Goal: Transaction & Acquisition: Purchase product/service

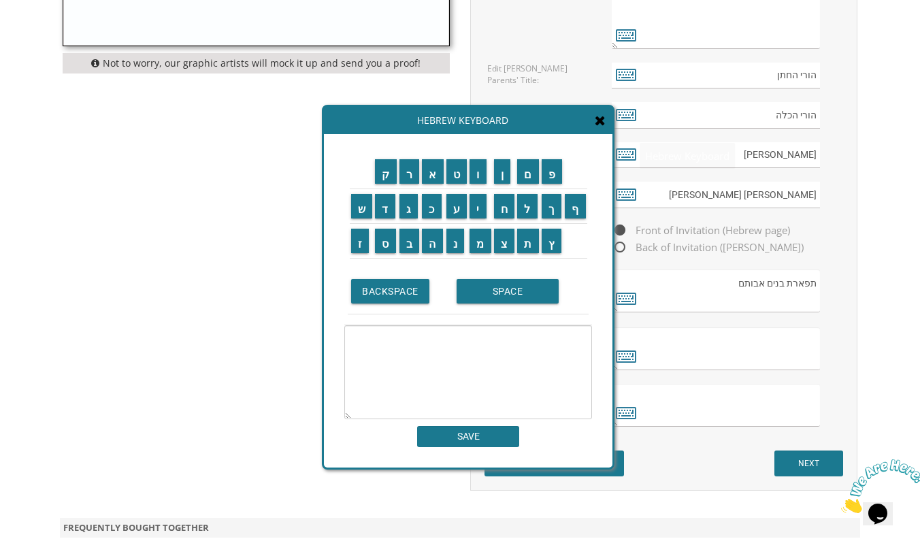
click at [408, 120] on icon at bounding box center [600, 121] width 11 height 14
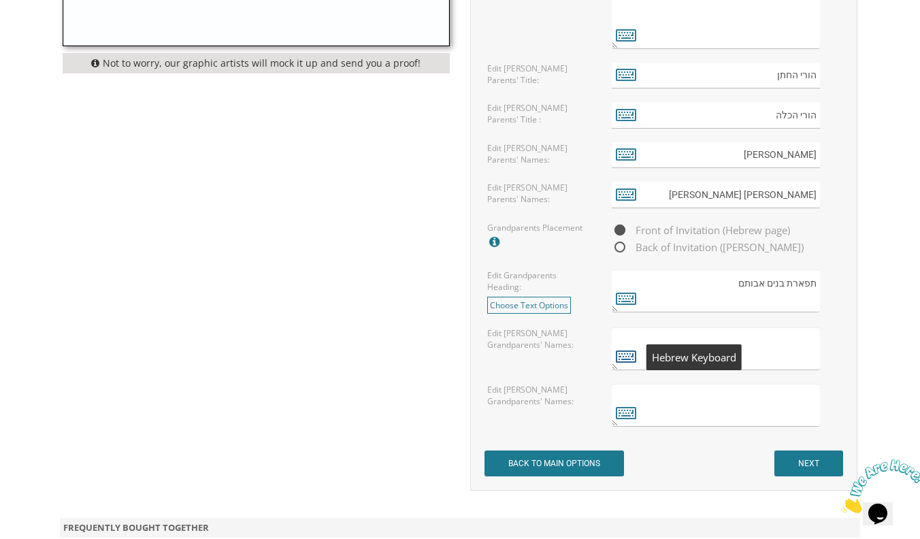
click at [408, 359] on icon at bounding box center [626, 355] width 20 height 19
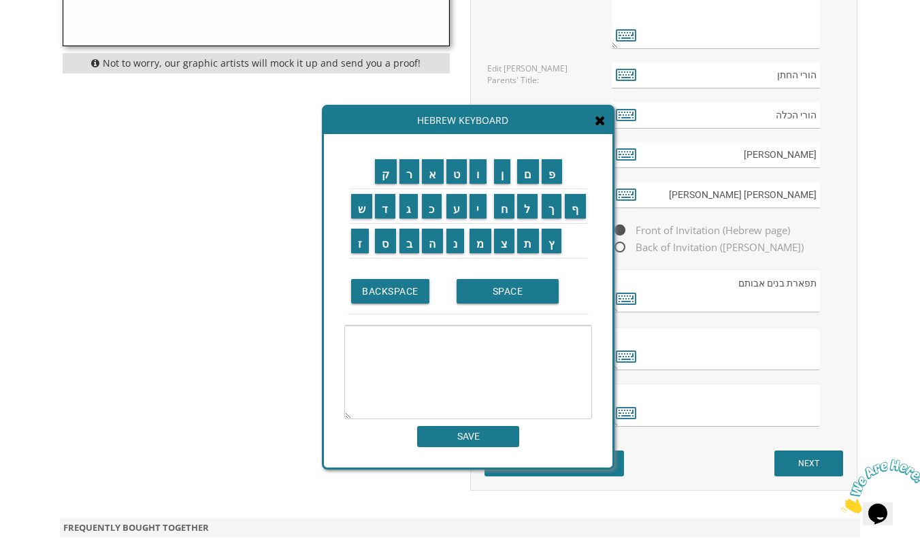
click at [408, 255] on td "מ" at bounding box center [480, 240] width 24 height 35
click at [408, 249] on input "מ" at bounding box center [481, 241] width 22 height 24
click at [408, 177] on input "ו" at bounding box center [478, 171] width 17 height 24
click at [408, 244] on input "ה" at bounding box center [432, 241] width 21 height 24
click at [391, 216] on input "ד" at bounding box center [385, 206] width 20 height 24
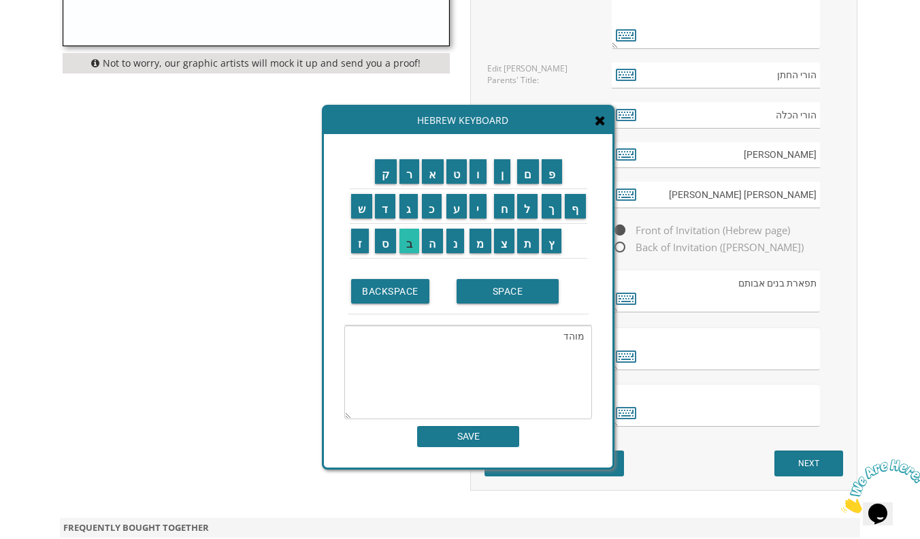
click at [406, 238] on input "ב" at bounding box center [409, 241] width 20 height 24
type textarea "מוהדב"
click at [408, 342] on textarea "מוהדב" at bounding box center [468, 372] width 248 height 94
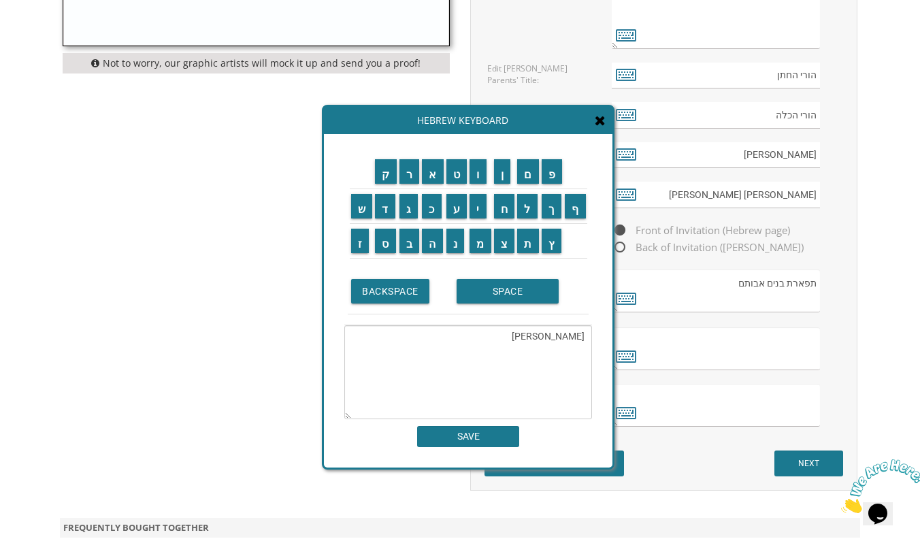
click at [408, 342] on textarea "מוהדב" at bounding box center [468, 372] width 248 height 94
click at [408, 412] on icon at bounding box center [626, 412] width 20 height 19
click at [408, 128] on span at bounding box center [600, 121] width 11 height 15
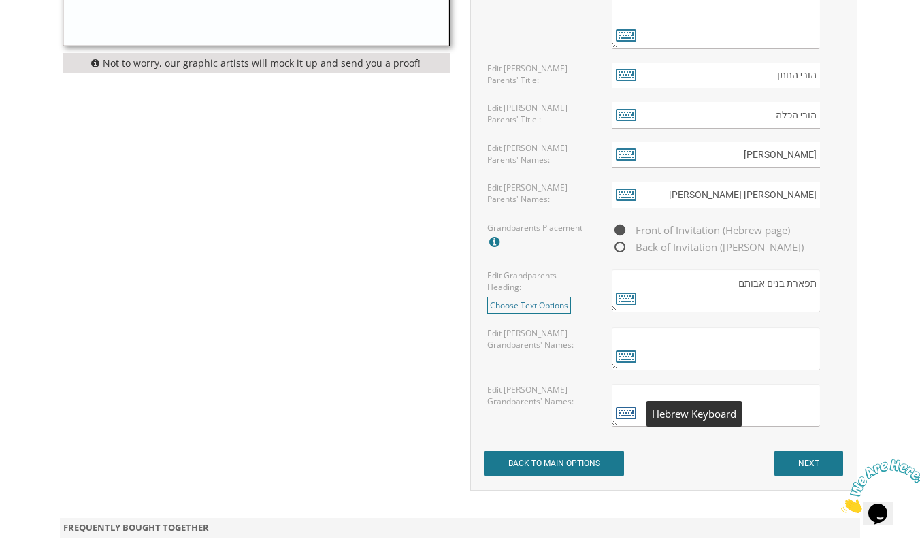
click at [408, 416] on icon at bounding box center [626, 412] width 20 height 19
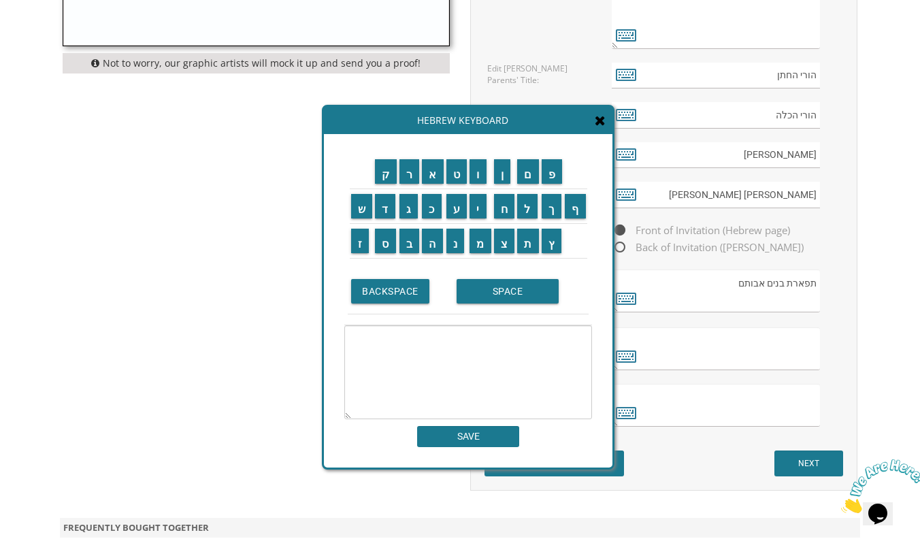
click at [408, 282] on td "SPACE" at bounding box center [520, 292] width 135 height 46
click at [408, 253] on td "מ" at bounding box center [480, 240] width 24 height 35
click at [408, 182] on input "ר" at bounding box center [409, 171] width 20 height 24
type textarea "ר"
click at [405, 290] on input "BACKSPACE" at bounding box center [390, 291] width 78 height 24
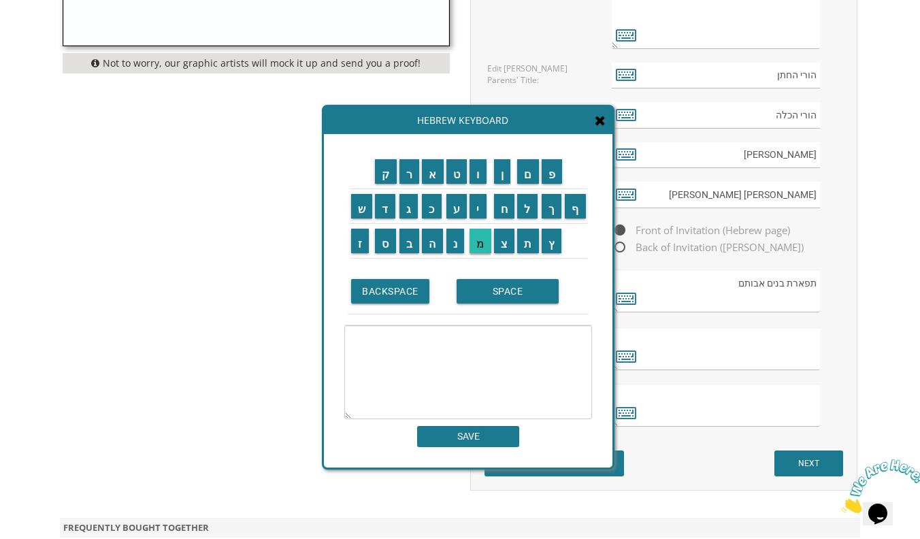
click at [408, 240] on input "מ" at bounding box center [481, 241] width 22 height 24
click at [408, 178] on input "ר" at bounding box center [409, 171] width 20 height 24
click at [408, 297] on input "SPACE" at bounding box center [508, 291] width 102 height 24
click at [408, 170] on input "ר" at bounding box center [409, 171] width 20 height 24
click at [408, 176] on input "ו" at bounding box center [478, 171] width 17 height 24
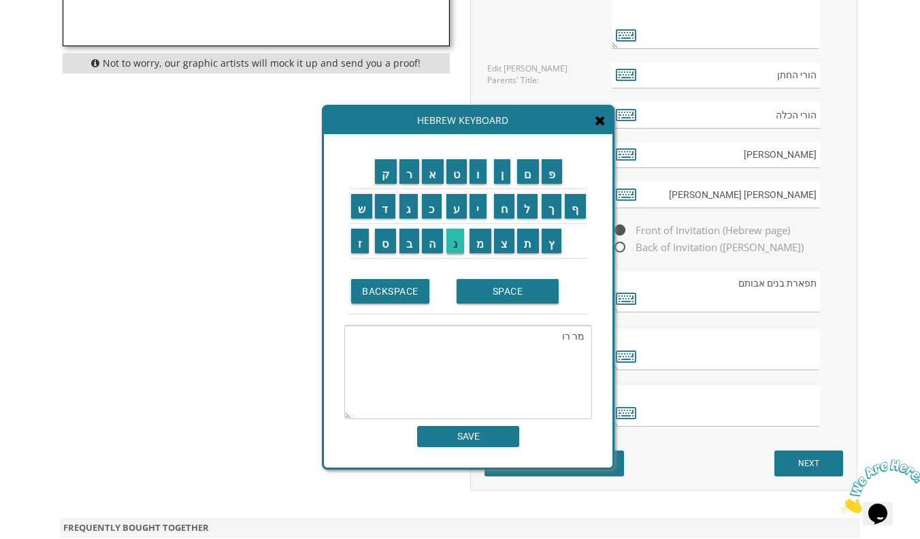
click at [408, 240] on input "נ" at bounding box center [455, 241] width 18 height 24
click at [408, 212] on input "י" at bounding box center [478, 206] width 17 height 24
click at [408, 297] on input "SPACE" at bounding box center [508, 291] width 102 height 24
click at [408, 179] on input "ו" at bounding box center [478, 171] width 17 height 24
click at [404, 172] on input "ר" at bounding box center [409, 171] width 20 height 24
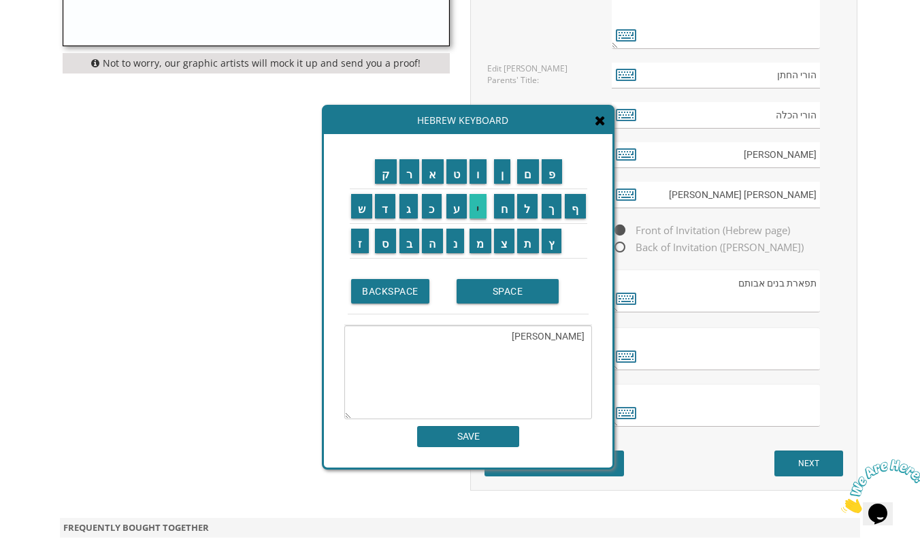
click at [408, 203] on input "י" at bounding box center [478, 206] width 17 height 24
click at [408, 240] on input "נ" at bounding box center [455, 241] width 18 height 24
click at [408, 239] on input "ה" at bounding box center [432, 241] width 21 height 24
click at [408, 283] on input "SPACE" at bounding box center [508, 291] width 102 height 24
click at [408, 173] on input "א" at bounding box center [433, 171] width 22 height 24
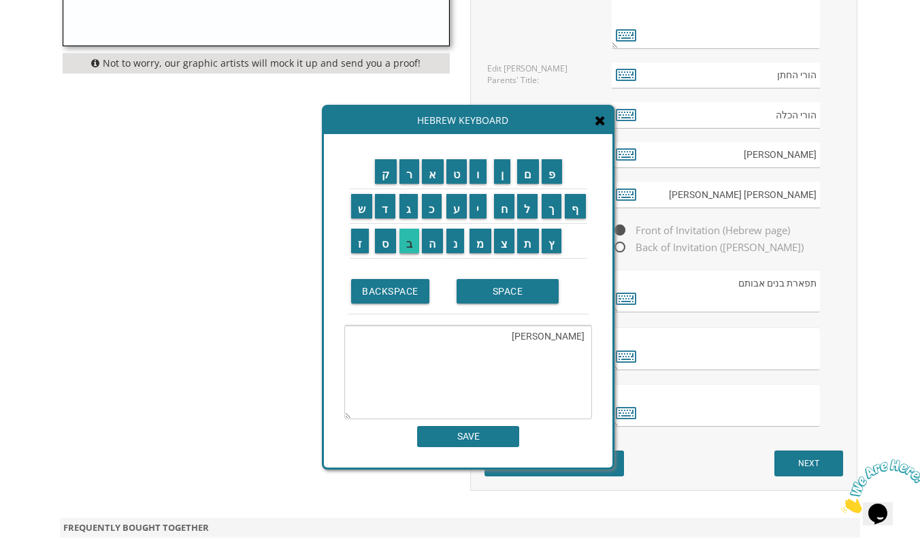
click at [408, 242] on input "ב" at bounding box center [409, 241] width 20 height 24
click at [408, 162] on input "ר" at bounding box center [409, 171] width 20 height 24
click at [408, 240] on input "ה" at bounding box center [432, 241] width 21 height 24
click at [408, 168] on input "ם" at bounding box center [528, 171] width 22 height 24
click at [408, 244] on input "מ" at bounding box center [481, 241] width 22 height 24
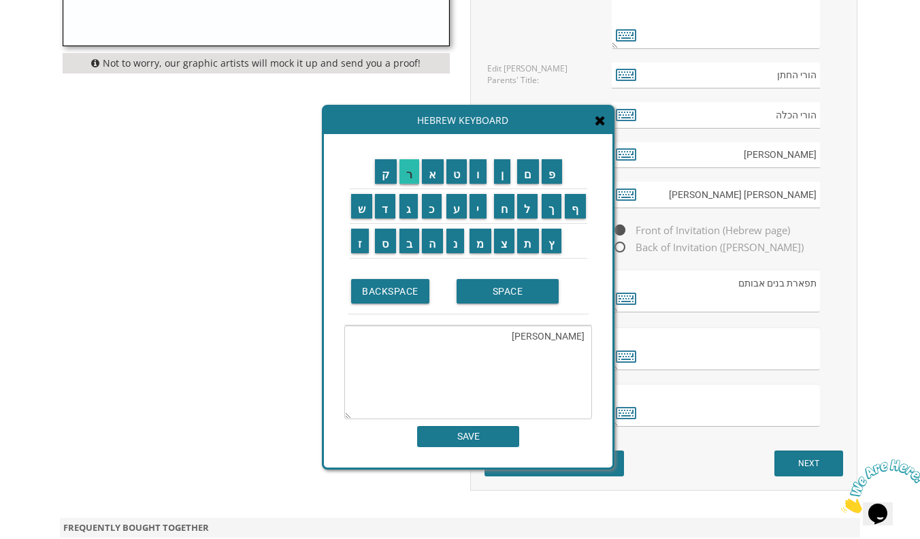
click at [401, 162] on input "ר" at bounding box center [409, 171] width 20 height 24
click at [408, 246] on input "ת" at bounding box center [528, 241] width 22 height 24
click at [408, 295] on input "SPACE" at bounding box center [508, 291] width 102 height 24
click at [408, 240] on input "ה" at bounding box center [432, 241] width 21 height 24
click at [408, 214] on input "ל" at bounding box center [527, 206] width 20 height 24
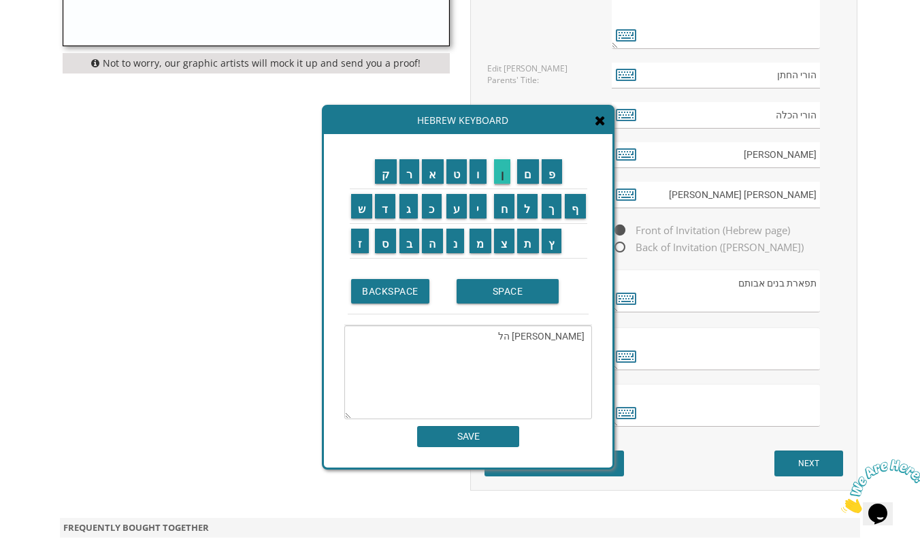
click at [408, 174] on input "ן" at bounding box center [502, 171] width 17 height 24
click at [408, 296] on input "SPACE" at bounding box center [508, 291] width 102 height 24
click at [408, 177] on input "ר" at bounding box center [409, 171] width 20 height 24
click at [408, 242] on input "ב" at bounding box center [409, 241] width 20 height 24
click at [386, 159] on input "ק" at bounding box center [386, 171] width 22 height 24
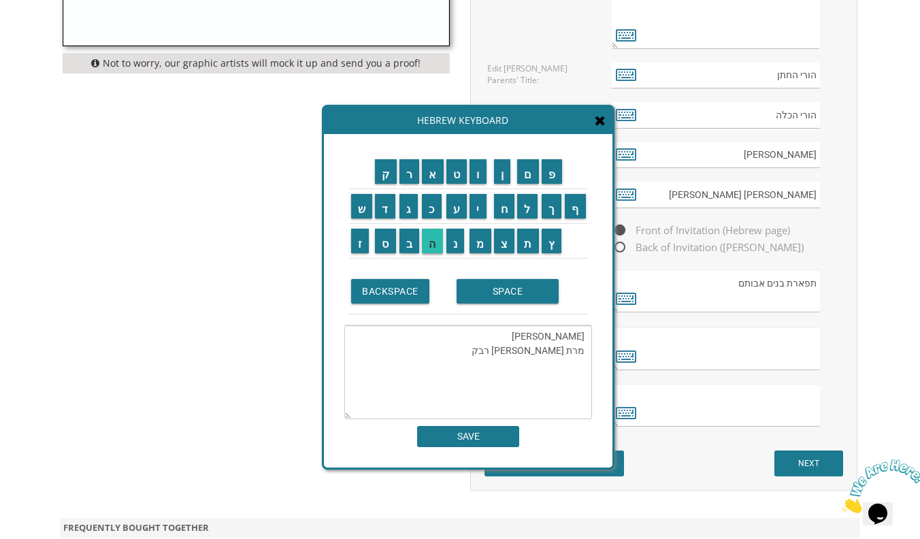
click at [408, 247] on input "ה" at bounding box center [432, 241] width 21 height 24
type textarea "מר רוני ורינה אברהם מרת הלן רבקה"
click at [408, 431] on input "SAVE" at bounding box center [468, 436] width 102 height 21
type textarea "מר רוני ורינה אברהם מרת הלן רבקה"
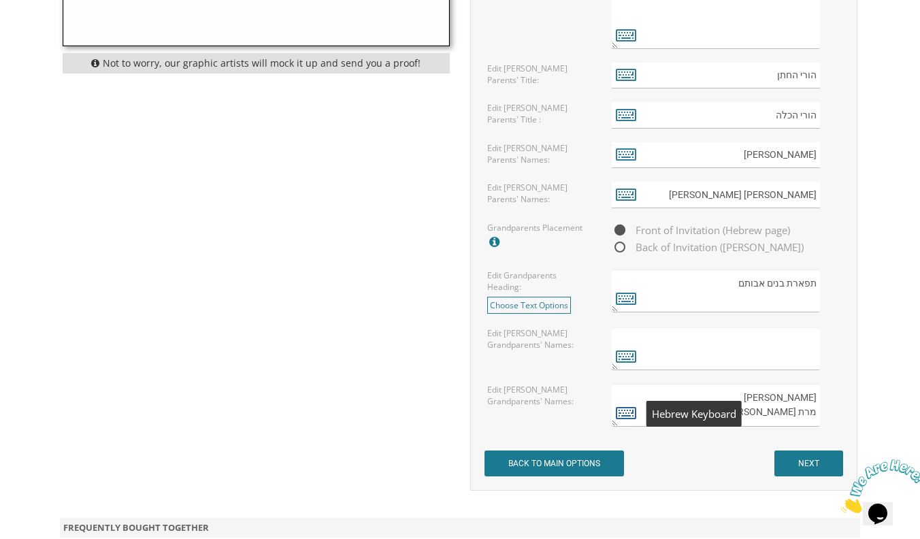
click at [408, 419] on icon at bounding box center [626, 412] width 20 height 19
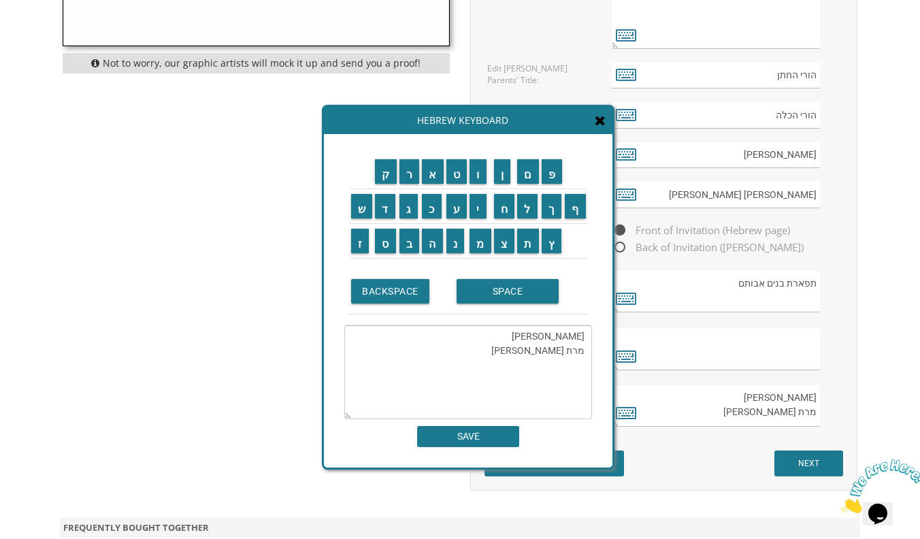
scroll to position [1437, 0]
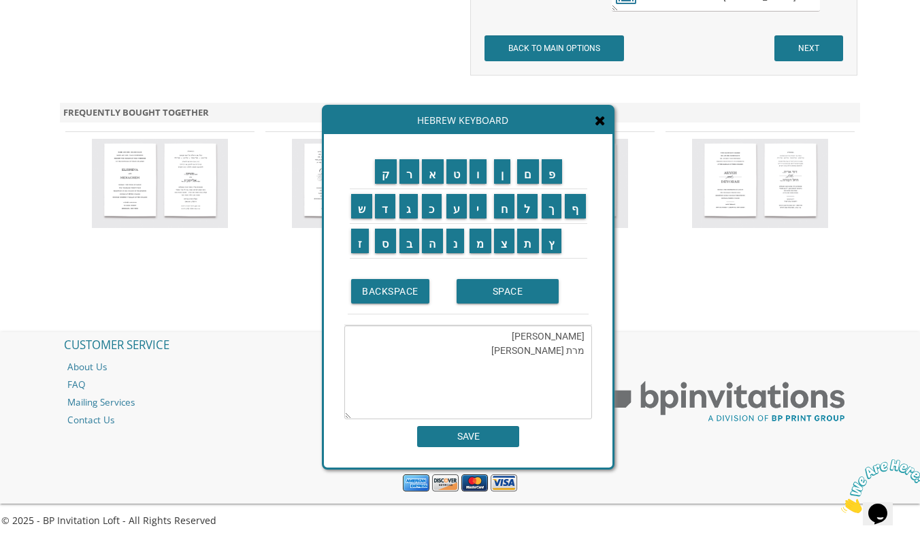
click at [408, 362] on textarea "מר רוני ורינה אברהם מרת הלן רבקה" at bounding box center [468, 372] width 248 height 94
click at [408, 300] on input "SPACE" at bounding box center [508, 291] width 102 height 24
click at [408, 253] on td "ה" at bounding box center [433, 240] width 24 height 35
click at [408, 206] on input "ל" at bounding box center [527, 206] width 20 height 24
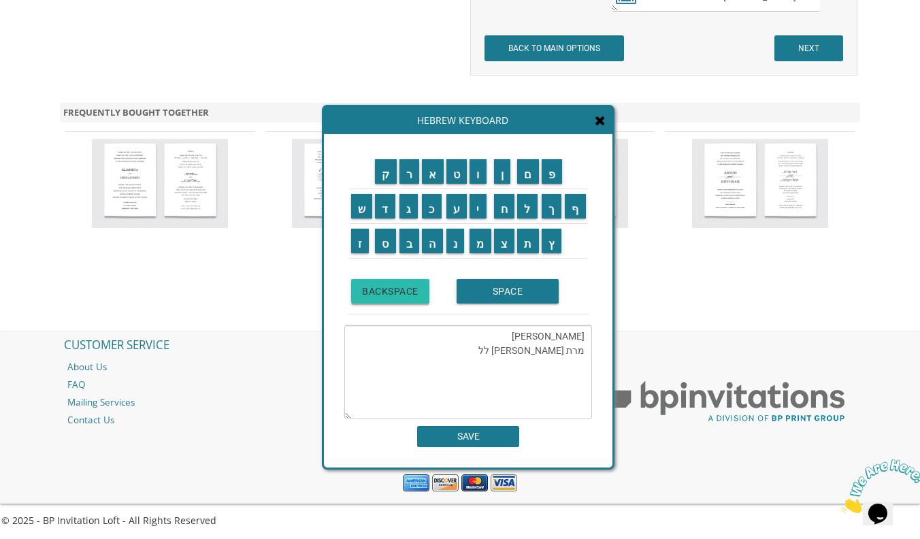
click at [408, 302] on input "BACKSPACE" at bounding box center [390, 291] width 78 height 24
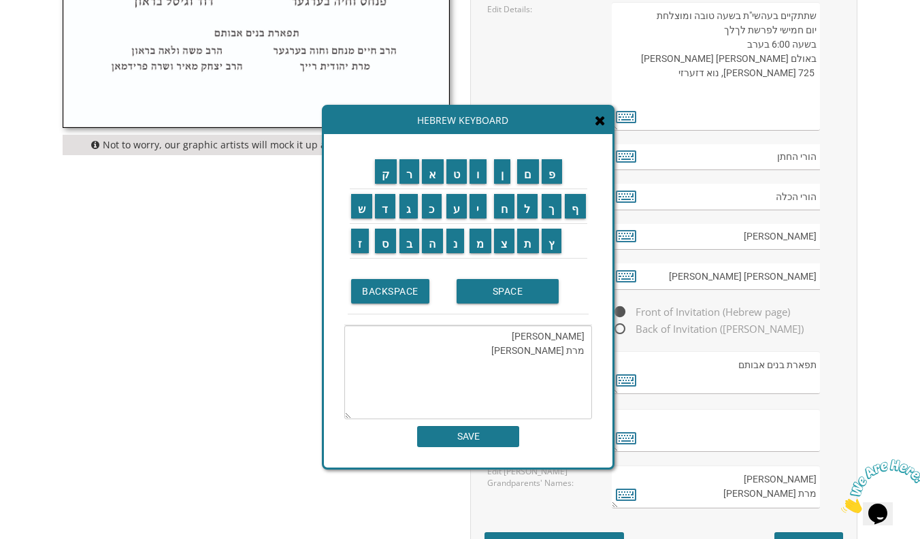
scroll to position [941, 0]
click at [408, 236] on input "ה" at bounding box center [432, 241] width 21 height 24
click at [408, 204] on input "ל" at bounding box center [527, 206] width 20 height 24
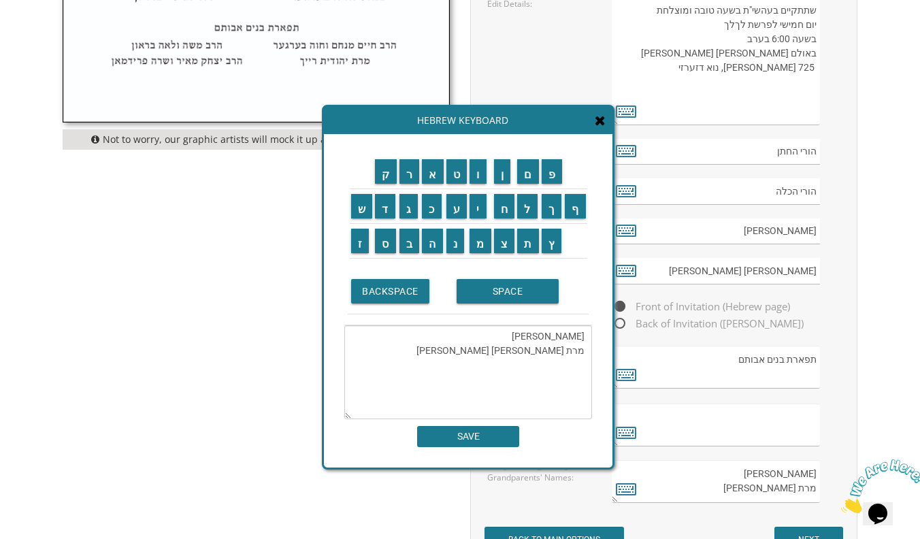
scroll to position [951, 0]
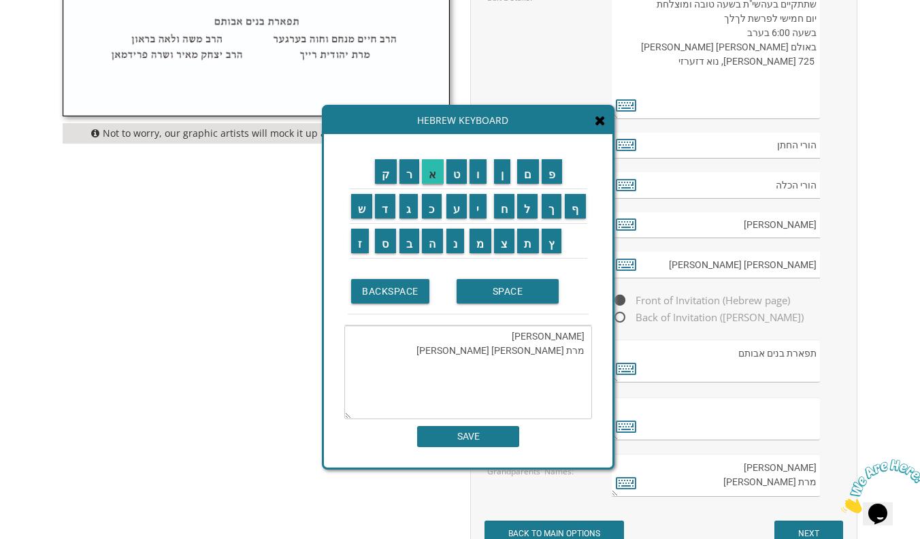
click at [408, 171] on input "א" at bounding box center [433, 171] width 22 height 24
click at [355, 208] on input "ש" at bounding box center [362, 206] width 22 height 24
click at [408, 242] on input "ת" at bounding box center [528, 241] width 22 height 24
click at [408, 285] on input "SPACE" at bounding box center [508, 291] width 102 height 24
click at [408, 248] on input "ה" at bounding box center [432, 241] width 21 height 24
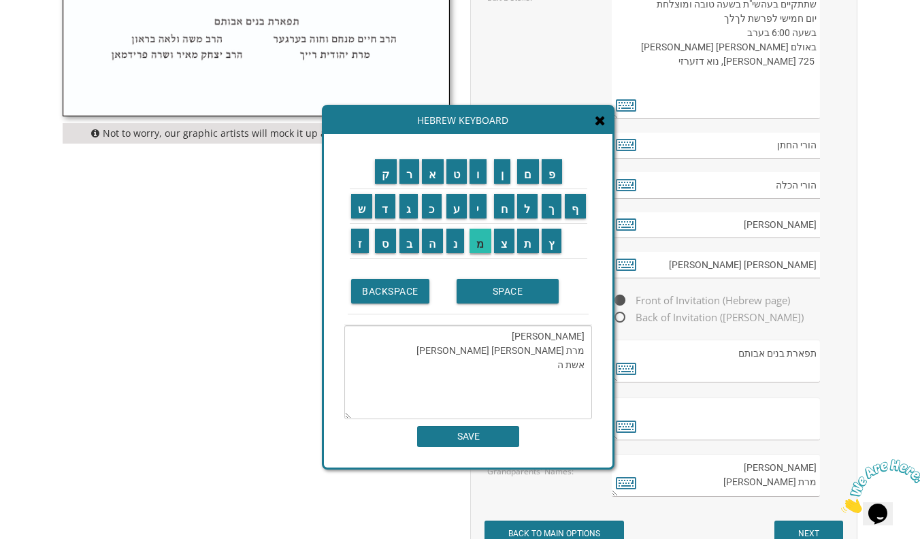
click at [408, 237] on input "מ" at bounding box center [481, 241] width 22 height 24
click at [408, 240] on input "נ" at bounding box center [455, 241] width 18 height 24
click at [408, 179] on input "ו" at bounding box center [478, 171] width 17 height 24
click at [408, 201] on input "ח" at bounding box center [504, 206] width 21 height 24
type textarea "מר רוני ורינה אברהם מרת הלן רבקה הלל אשת המנוח"
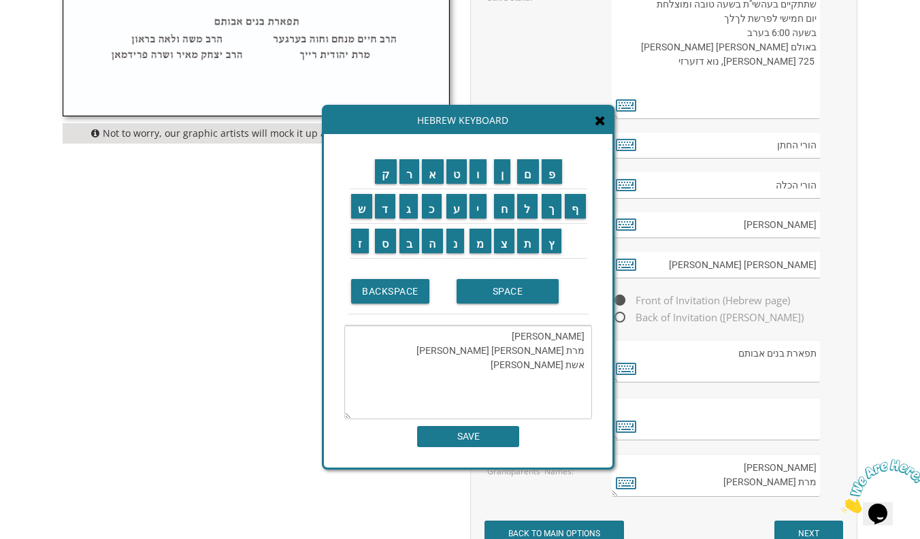
click at [408, 440] on input "SAVE" at bounding box center [468, 436] width 102 height 21
type textarea "מר רוני ורינה אברהם מרת הלן רבקה הלל אשת המנוח"
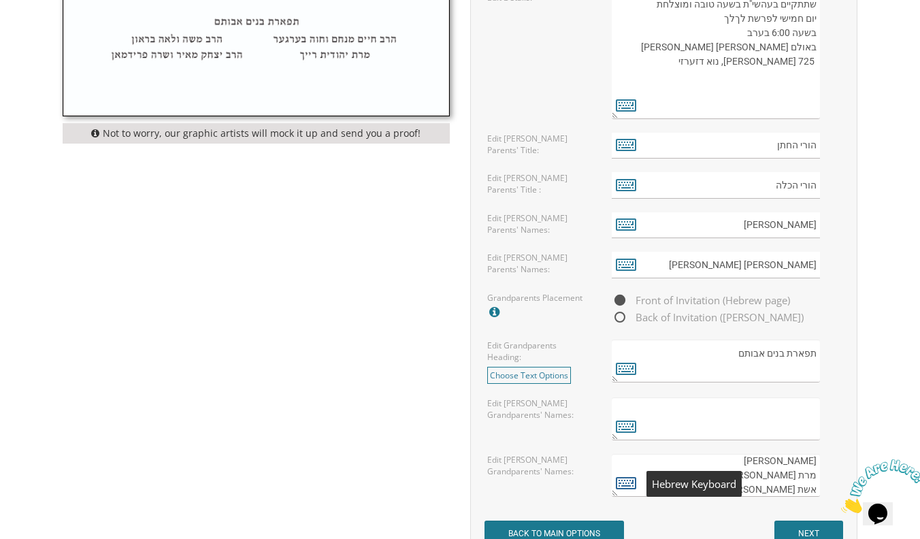
click at [408, 482] on icon at bounding box center [626, 482] width 20 height 19
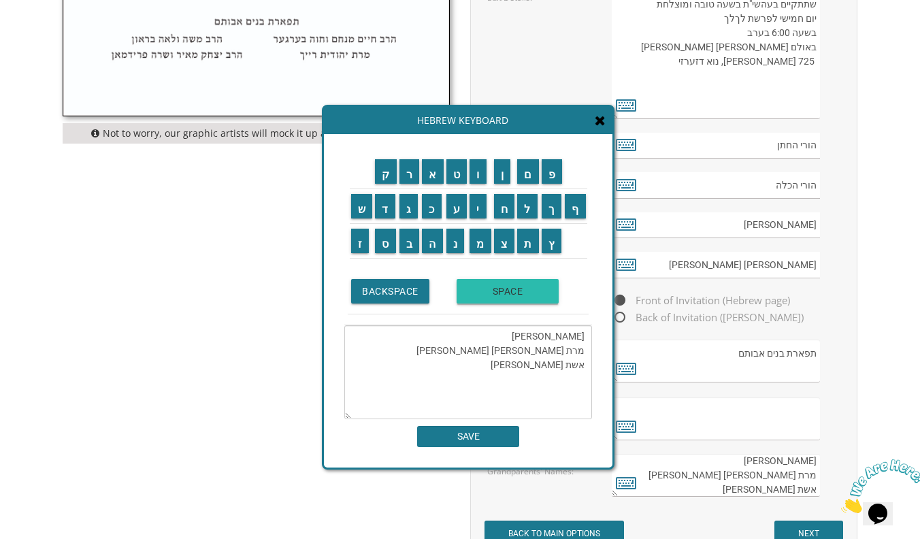
click at [408, 294] on input "SPACE" at bounding box center [508, 291] width 102 height 24
click at [408, 239] on input "ה" at bounding box center [432, 241] width 21 height 24
click at [407, 178] on input "ר" at bounding box center [409, 171] width 20 height 24
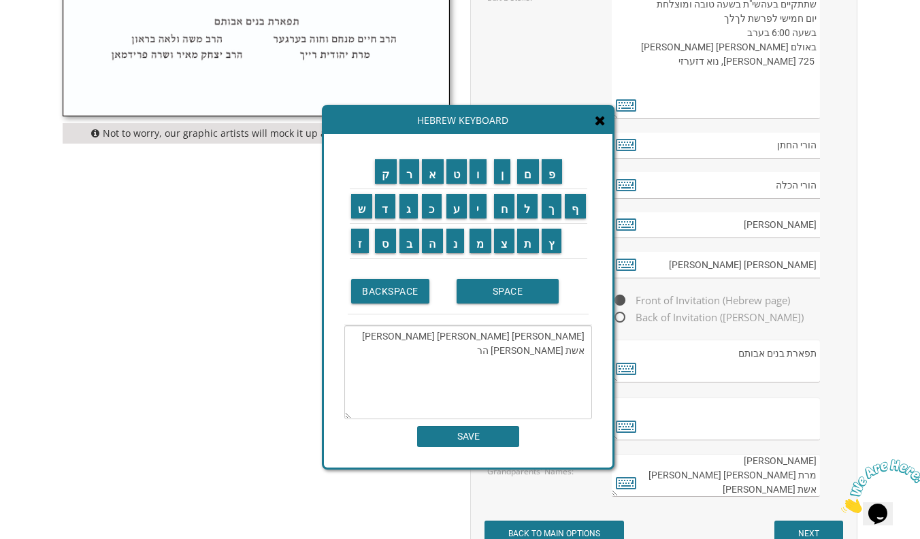
click at [406, 257] on td "ב" at bounding box center [409, 240] width 23 height 35
click at [406, 242] on input "ב" at bounding box center [409, 241] width 20 height 24
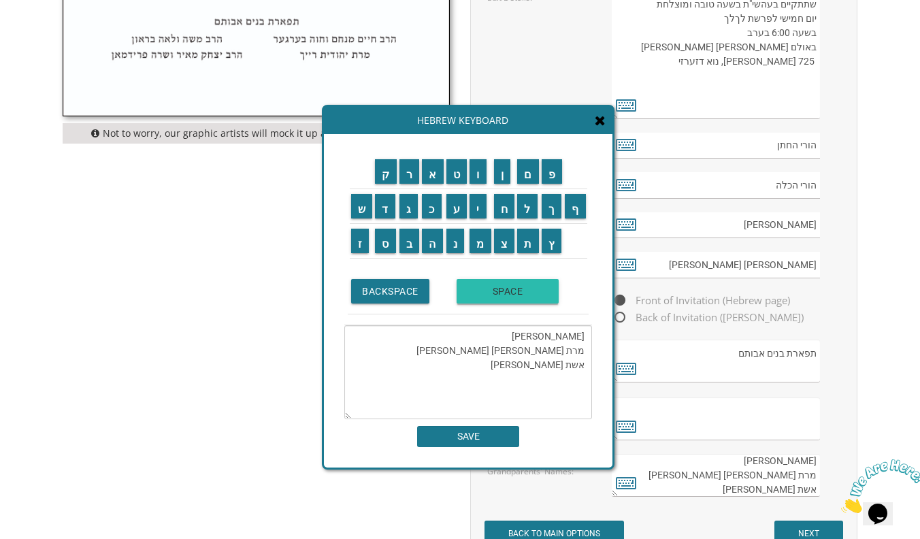
click at [408, 295] on input "SPACE" at bounding box center [508, 291] width 102 height 24
click at [383, 212] on input "ד" at bounding box center [385, 206] width 20 height 24
click at [408, 182] on input "ן" at bounding box center [502, 171] width 17 height 24
type textarea "מר רוני ורינה אברהם מרת הלן רבקה הלל אשת המנוח הרב דן"
click at [408, 437] on input "SAVE" at bounding box center [468, 436] width 102 height 21
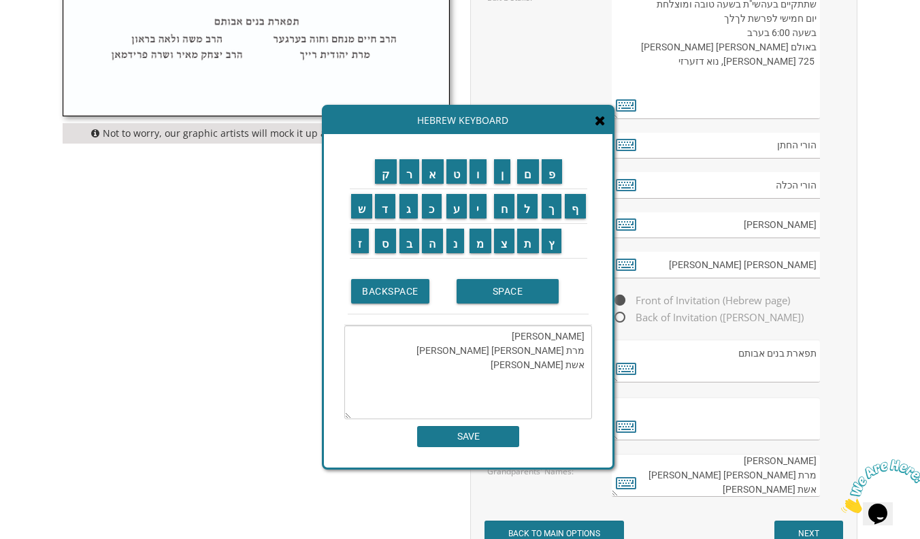
type textarea "מר רוני ורינה אברהם מרת הלן רבקה הלל אשת המנוח הרב דן"
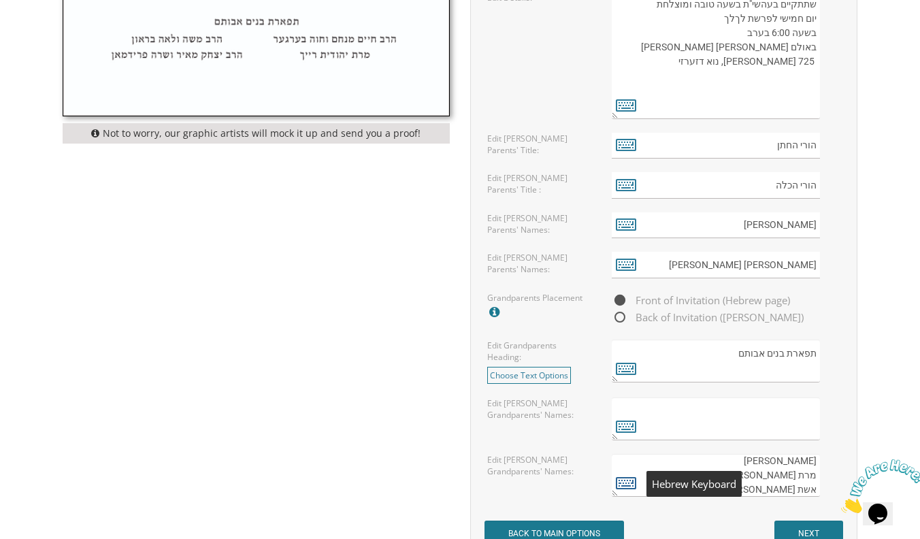
click at [408, 485] on icon at bounding box center [626, 482] width 20 height 19
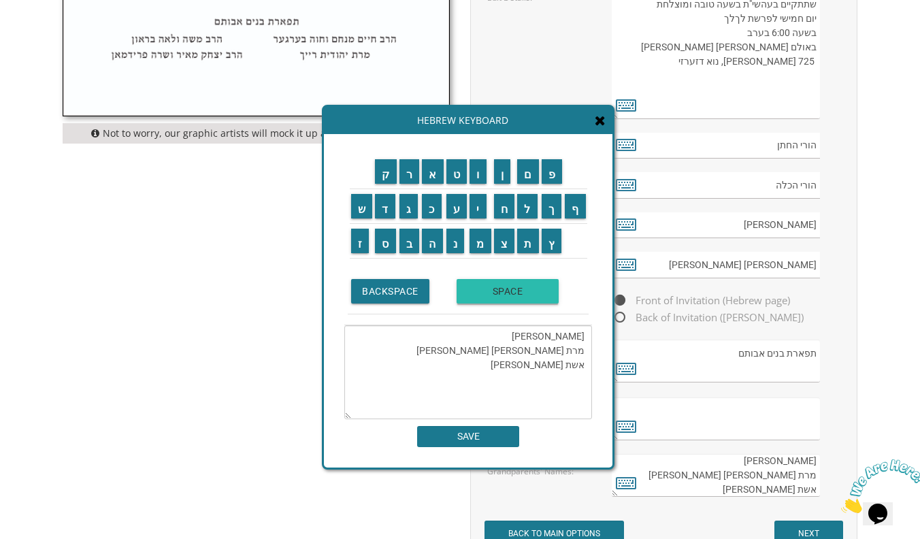
click at [408, 284] on input "SPACE" at bounding box center [508, 291] width 102 height 24
click at [408, 246] on input "ה" at bounding box center [432, 241] width 21 height 24
click at [408, 217] on input "ל" at bounding box center [527, 206] width 20 height 24
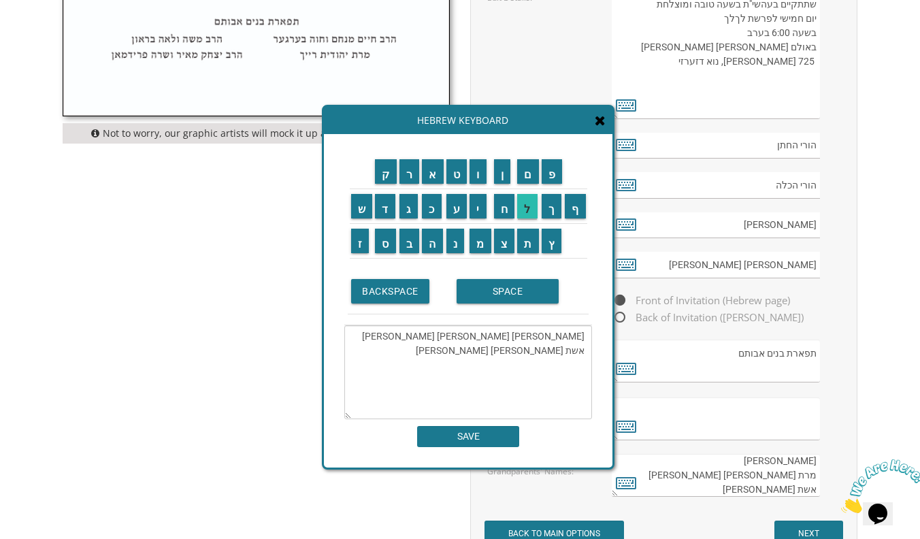
click at [408, 218] on input "ל" at bounding box center [527, 206] width 20 height 24
type textarea "מר רוני ורינה אברהם מרת הלן רבקה הלל אשת המנוח הרב דן הלל"
click at [408, 443] on input "SAVE" at bounding box center [468, 436] width 102 height 21
type textarea "מר רוני ורינה אברהם מרת הלן רבקה הלל אשת המנוח הרב דן הלל"
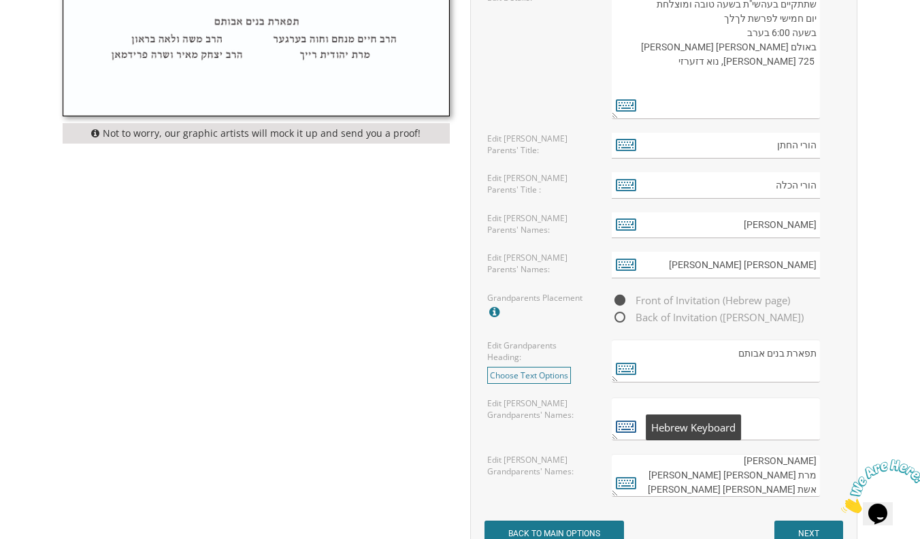
click at [408, 427] on icon at bounding box center [626, 425] width 20 height 19
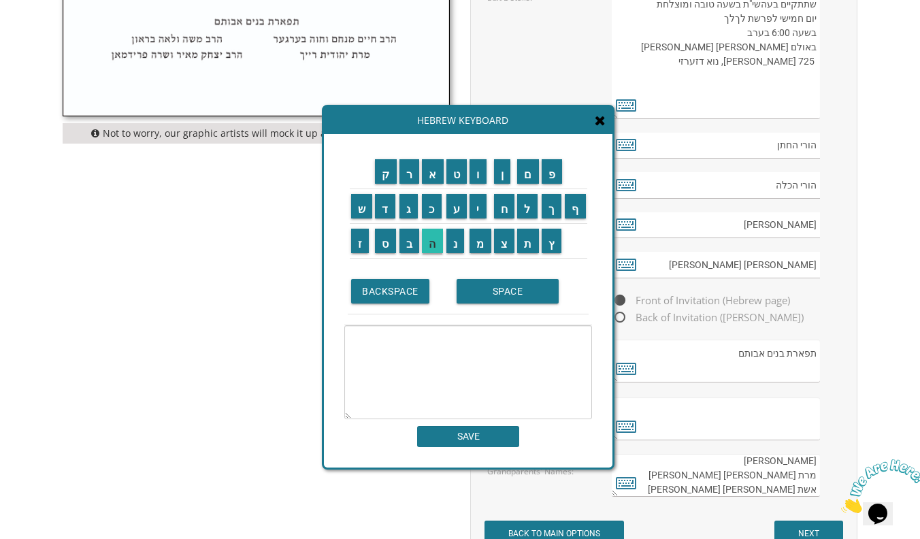
click at [408, 231] on input "ה" at bounding box center [432, 241] width 21 height 24
click at [408, 166] on input "ר" at bounding box center [409, 171] width 20 height 24
click at [408, 245] on input "ב" at bounding box center [409, 241] width 20 height 24
click at [408, 296] on input "SPACE" at bounding box center [508, 291] width 102 height 24
click at [408, 234] on input "נ" at bounding box center [455, 241] width 18 height 24
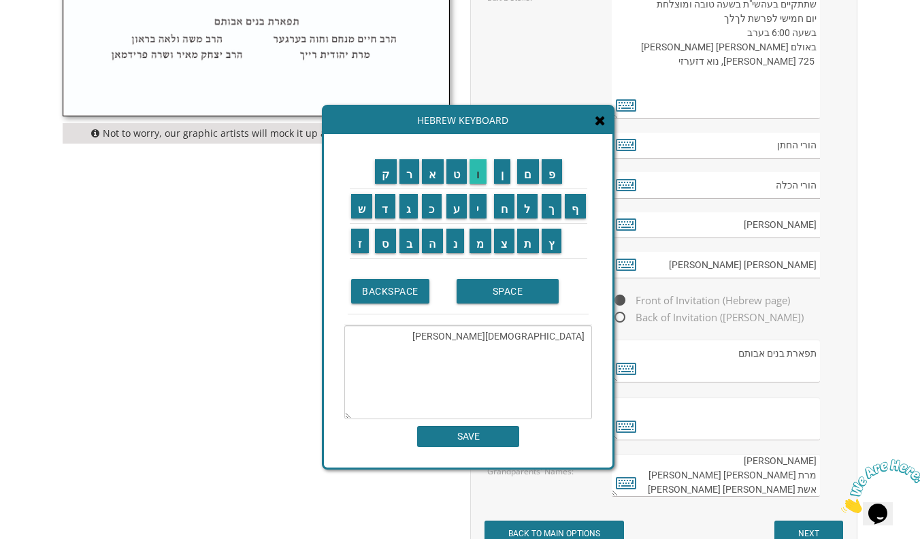
click at [408, 181] on input "ו" at bounding box center [478, 171] width 17 height 24
click at [408, 183] on input "ר" at bounding box center [409, 171] width 20 height 24
click at [408, 209] on input "י" at bounding box center [478, 206] width 17 height 24
click at [408, 288] on input "SPACE" at bounding box center [508, 291] width 102 height 24
click at [408, 178] on input "ו" at bounding box center [478, 171] width 17 height 24
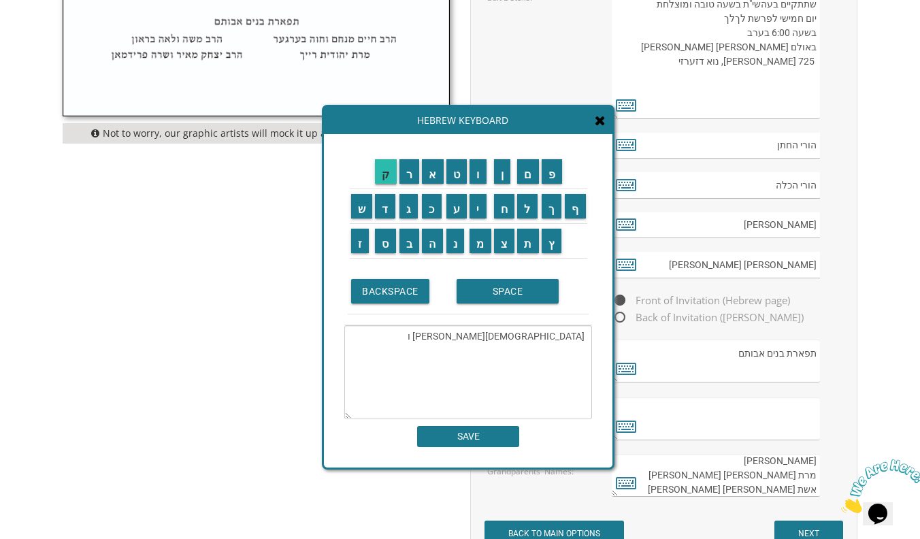
click at [389, 169] on input "ק" at bounding box center [386, 171] width 22 height 24
click at [399, 169] on input "ר" at bounding box center [409, 171] width 20 height 24
click at [408, 180] on input "ן" at bounding box center [502, 171] width 17 height 24
paste textarea "מוהדב"
click at [408, 242] on input "ה" at bounding box center [432, 241] width 21 height 24
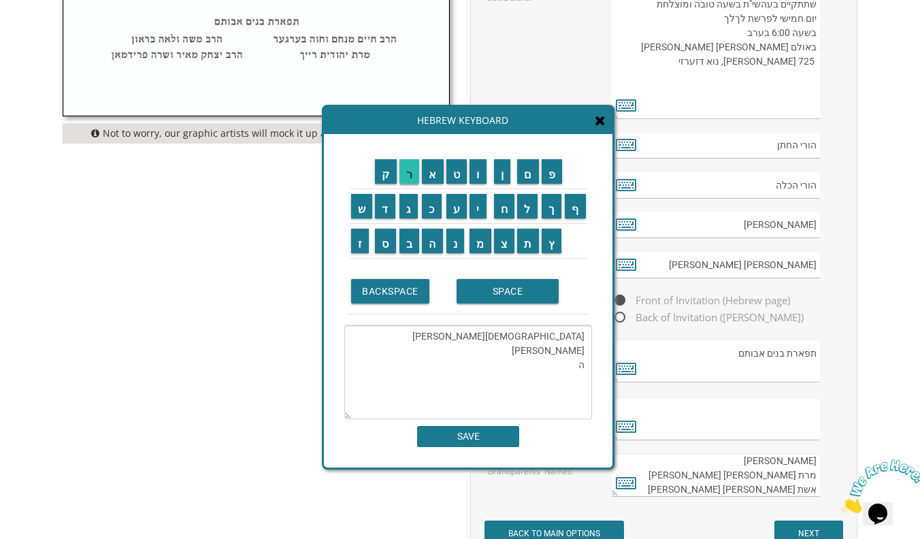
click at [408, 179] on input "ר" at bounding box center [409, 171] width 20 height 24
click at [408, 250] on input "מ" at bounding box center [481, 241] width 22 height 24
click at [408, 169] on input "ר" at bounding box center [409, 171] width 20 height 24
click at [408, 357] on textarea "מר נורי וקרן מוהדב הר" at bounding box center [468, 372] width 248 height 94
click at [408, 248] on input "מ" at bounding box center [481, 241] width 22 height 24
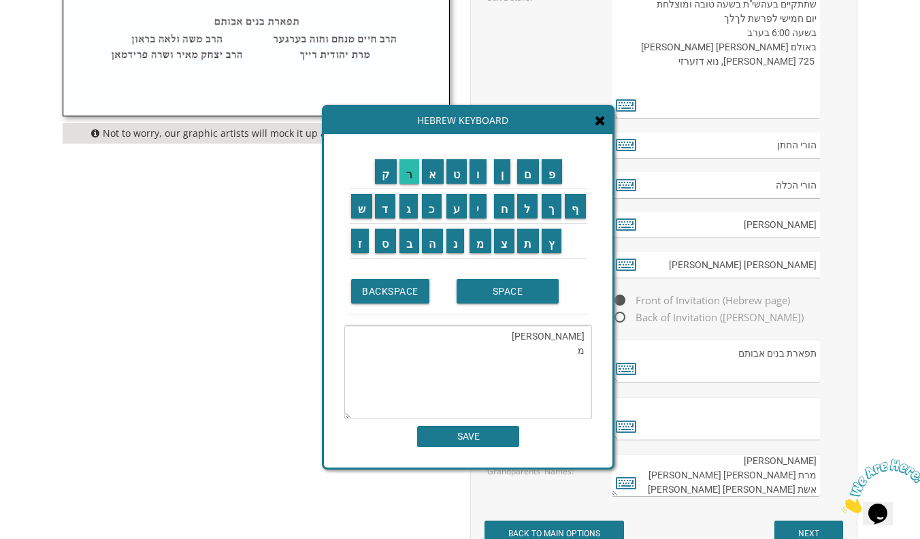
click at [408, 171] on input "ר" at bounding box center [409, 171] width 20 height 24
click at [408, 208] on input "י" at bounding box center [478, 206] width 17 height 24
click at [408, 179] on input "ו" at bounding box center [478, 171] width 17 height 24
click at [388, 243] on input "ס" at bounding box center [385, 241] width 21 height 24
click at [408, 208] on input "ף" at bounding box center [575, 206] width 21 height 24
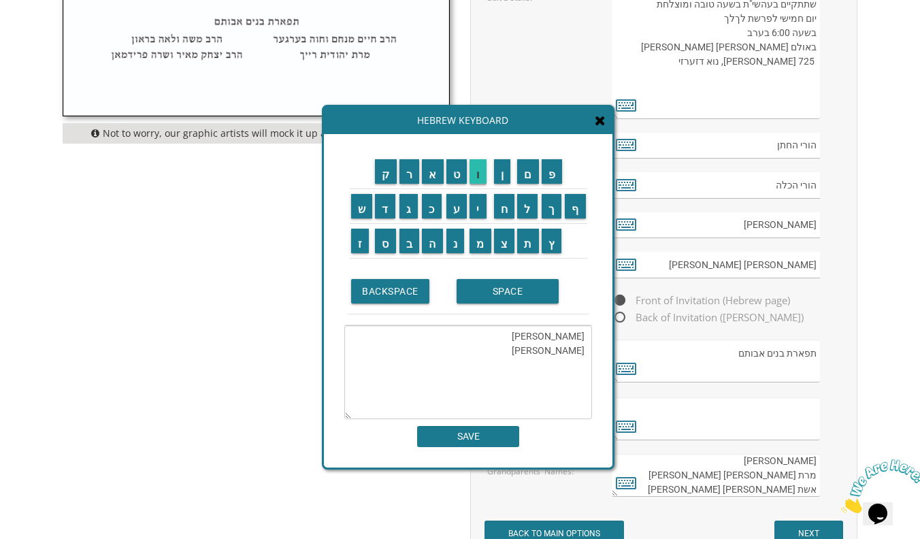
click at [408, 171] on input "ו" at bounding box center [478, 171] width 17 height 24
click at [408, 171] on input "ט" at bounding box center [456, 171] width 21 height 24
click at [408, 177] on input "ר" at bounding box center [409, 171] width 20 height 24
click at [408, 209] on input "י" at bounding box center [478, 206] width 17 height 24
type textarea "מר נורי וקרן מוהדב מר יוסף וטרי"
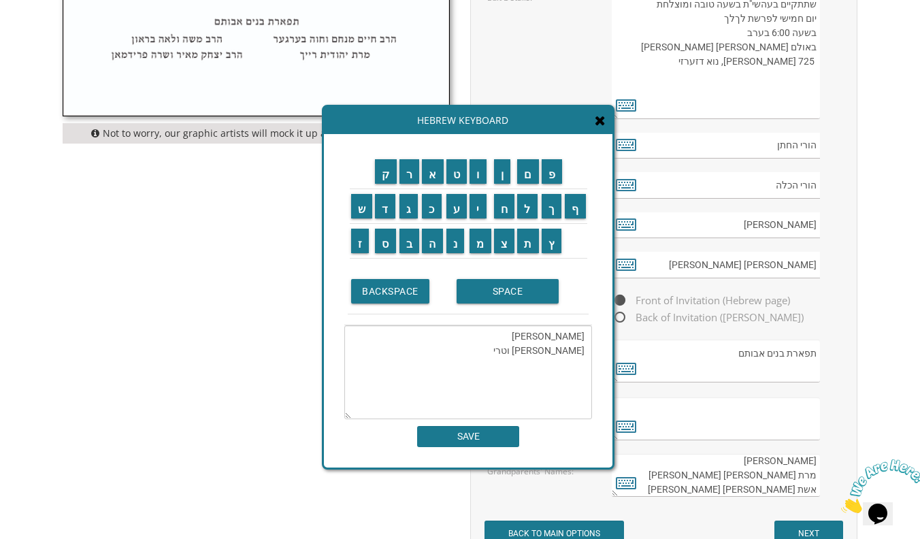
click at [408, 431] on input "SAVE" at bounding box center [468, 436] width 102 height 21
type textarea "מר נורי וקרן מוהדב מר יוסף וטרי"
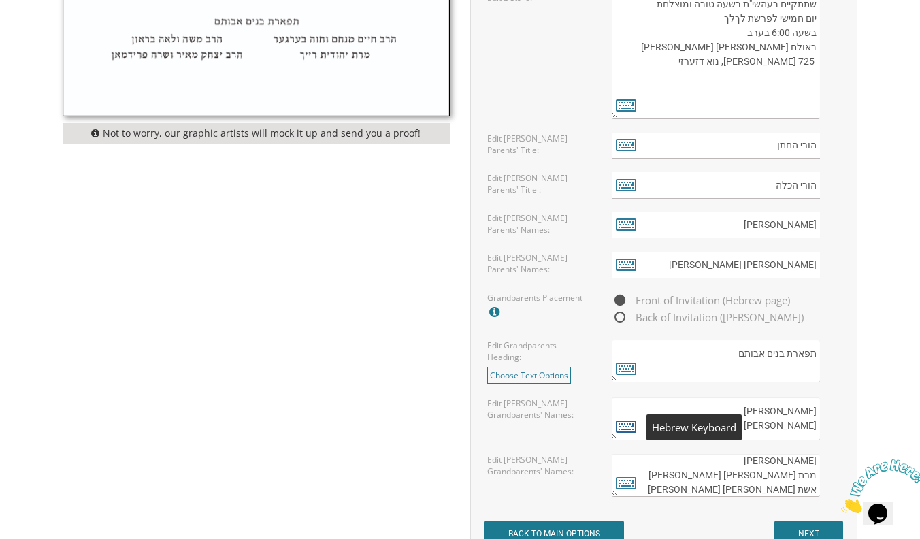
click at [408, 423] on icon at bounding box center [626, 425] width 20 height 19
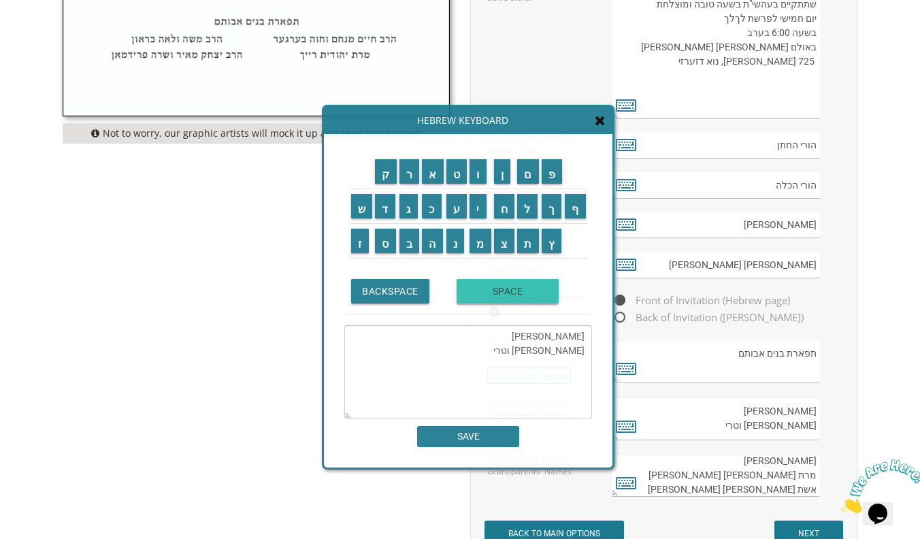
click at [408, 300] on input "SPACE" at bounding box center [508, 291] width 102 height 24
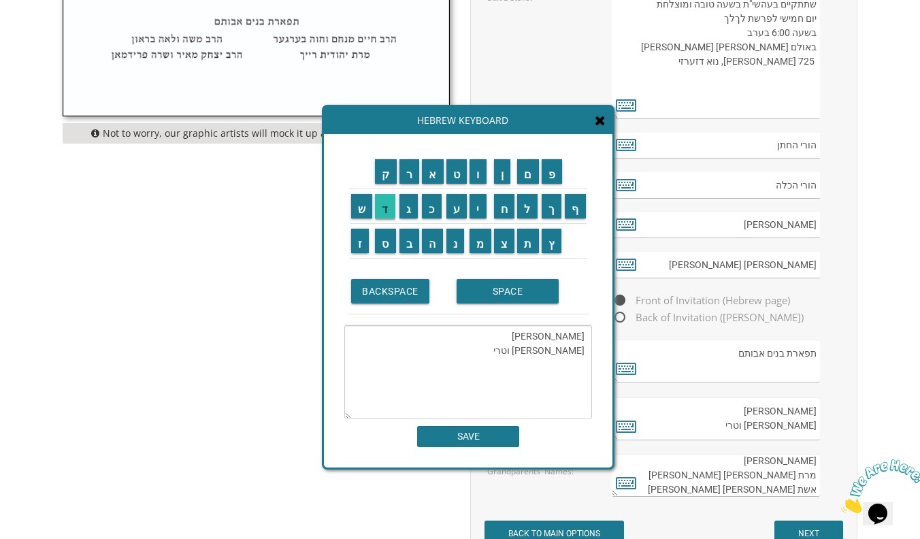
click at [391, 201] on input "ד" at bounding box center [385, 206] width 20 height 24
click at [408, 184] on td "ו" at bounding box center [480, 171] width 24 height 35
click at [408, 176] on input "ו" at bounding box center [478, 171] width 17 height 24
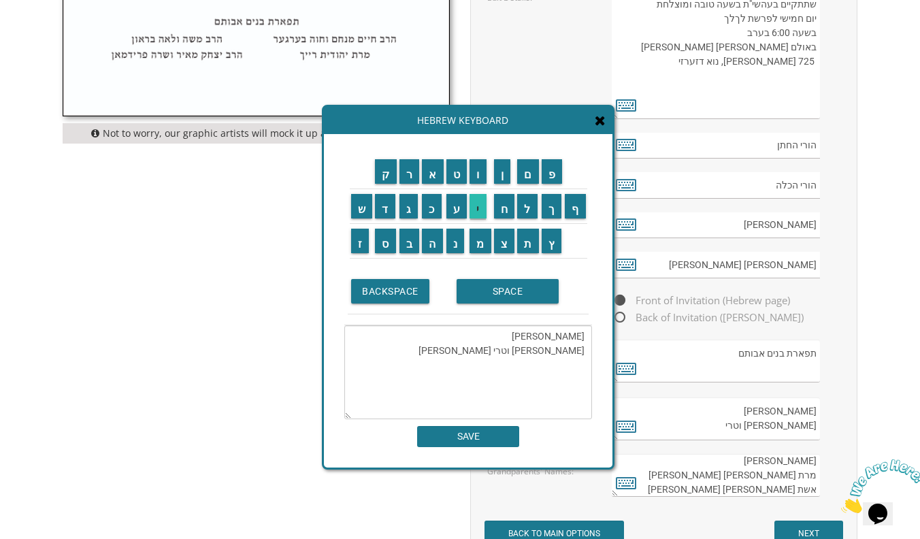
click at [408, 203] on input "י" at bounding box center [478, 206] width 17 height 24
click at [391, 171] on input "ק" at bounding box center [386, 171] width 22 height 24
type textarea "מר נורי וקרן מוהדב מר יוסף וטרי דוויק"
click at [408, 431] on input "SAVE" at bounding box center [468, 436] width 102 height 21
type textarea "מר נורי וקרן מוהדב מר יוסף וטרי דוויק"
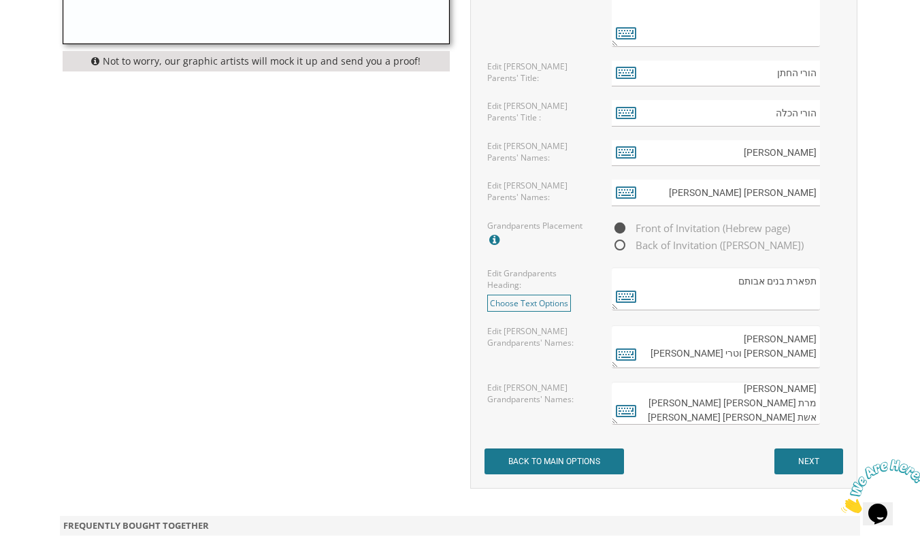
scroll to position [1047, 0]
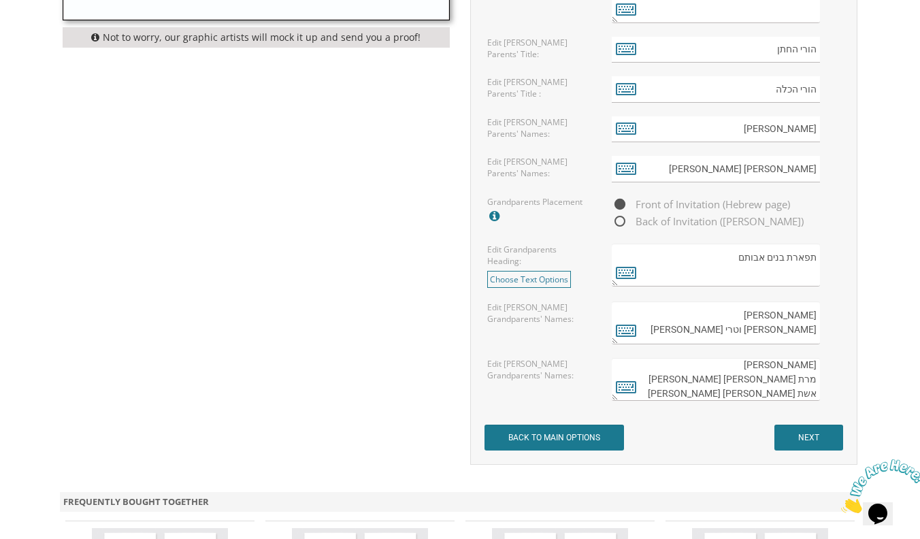
click at [408, 427] on input "NEXT" at bounding box center [808, 438] width 69 height 26
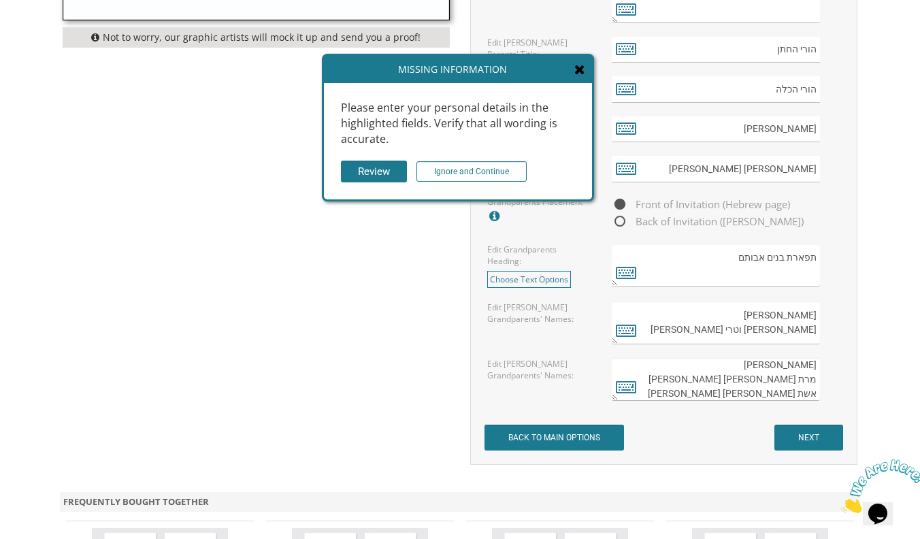
click at [393, 171] on input "Review" at bounding box center [374, 172] width 66 height 22
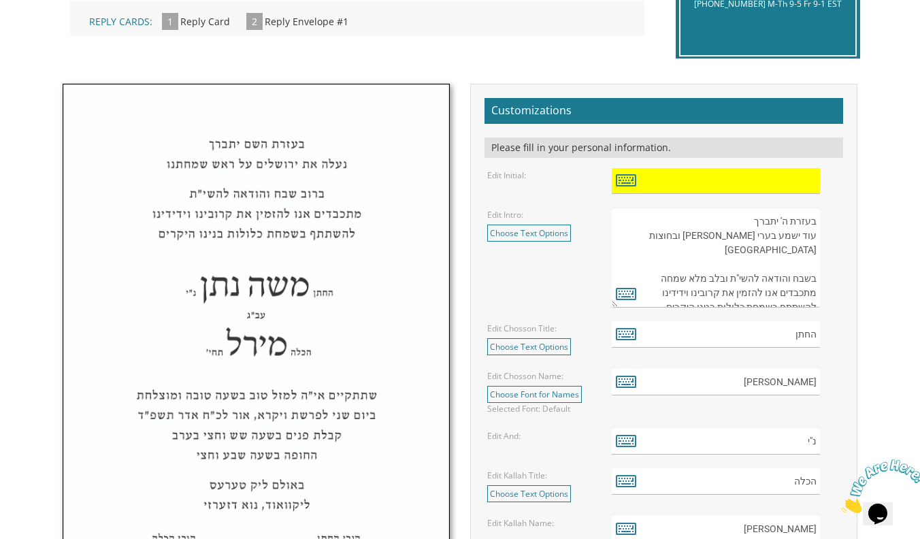
scroll to position [385, 0]
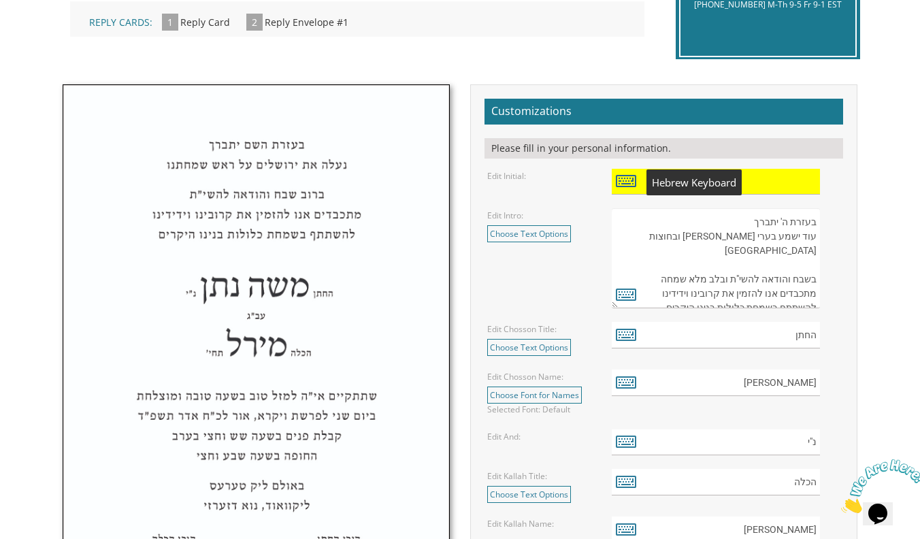
click at [408, 171] on icon at bounding box center [626, 180] width 20 height 19
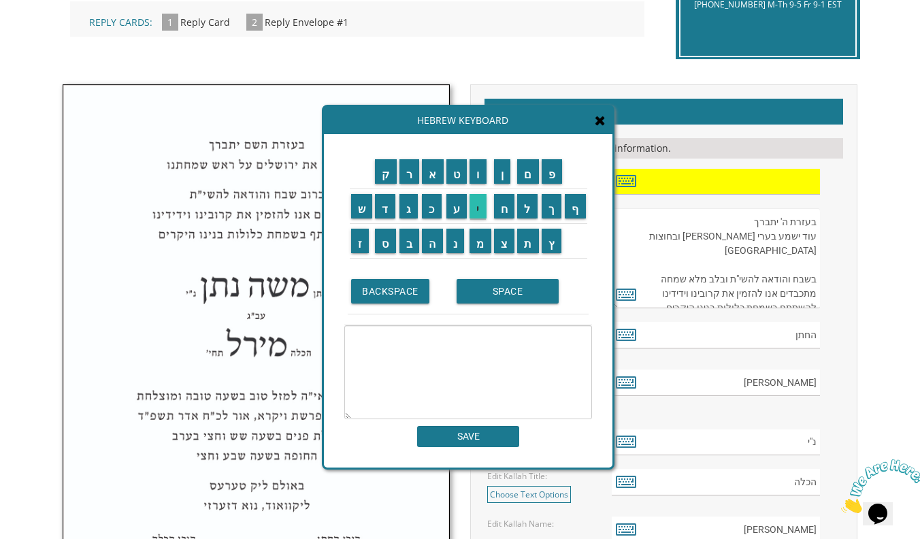
click at [408, 204] on input "י" at bounding box center [478, 206] width 17 height 24
click at [408, 180] on input "ר" at bounding box center [409, 171] width 20 height 24
click at [386, 212] on input "ד" at bounding box center [385, 206] width 20 height 24
type textarea "ירד"
click at [408, 434] on input "SAVE" at bounding box center [468, 436] width 102 height 21
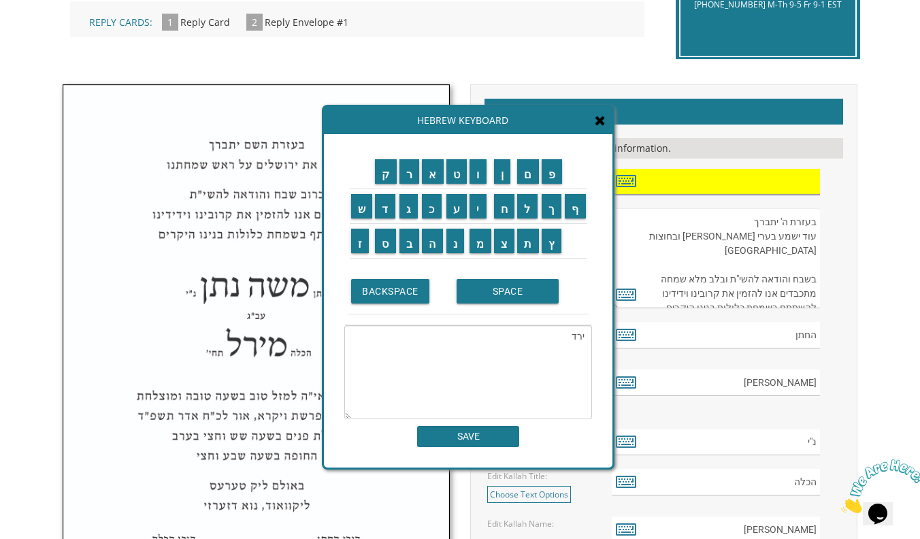
type input "ירד"
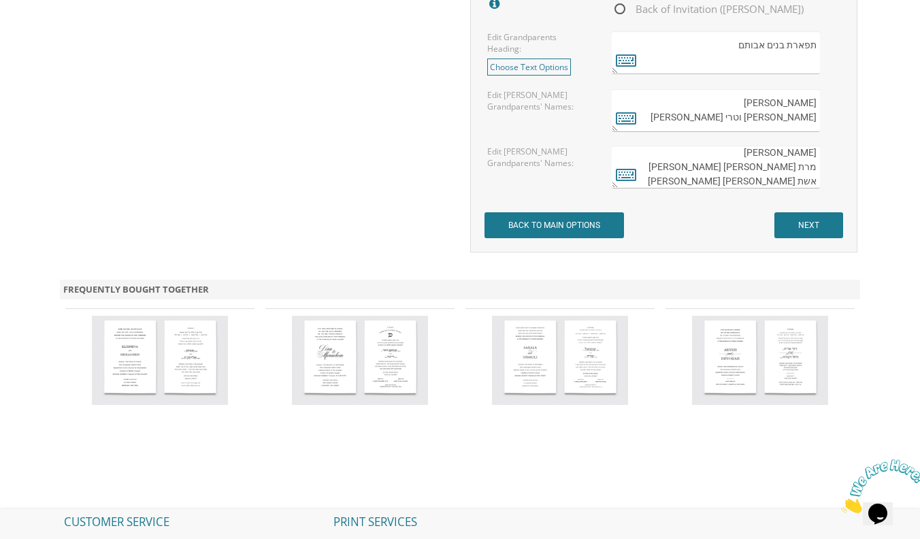
scroll to position [1277, 0]
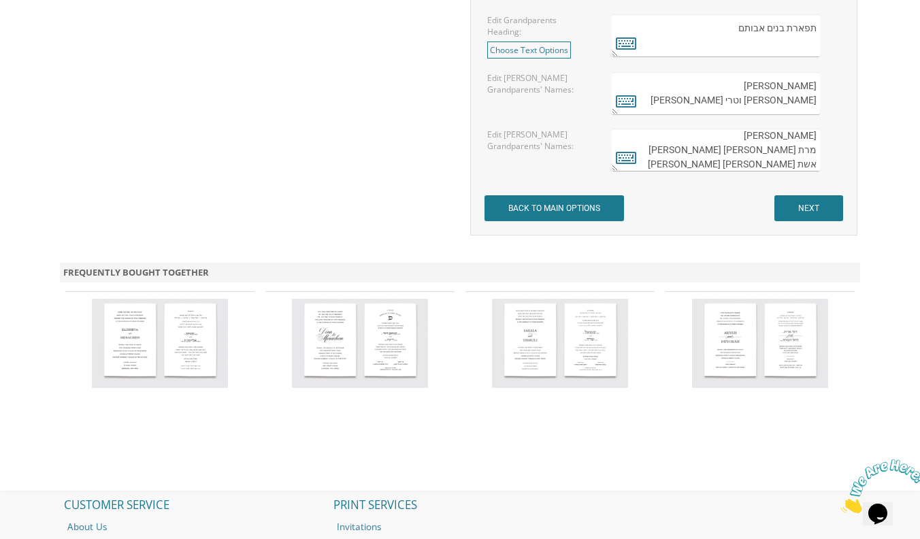
click at [408, 211] on input "NEXT" at bounding box center [808, 208] width 69 height 26
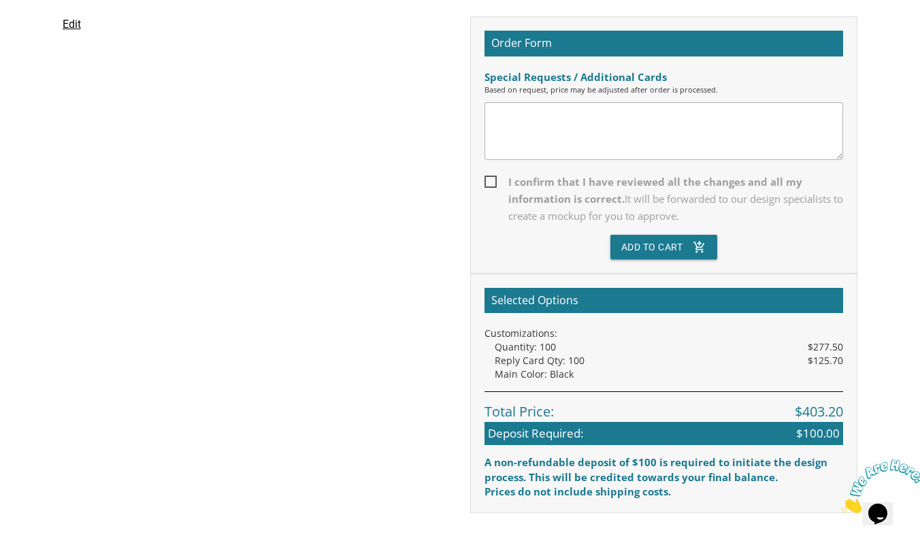
scroll to position [391, 0]
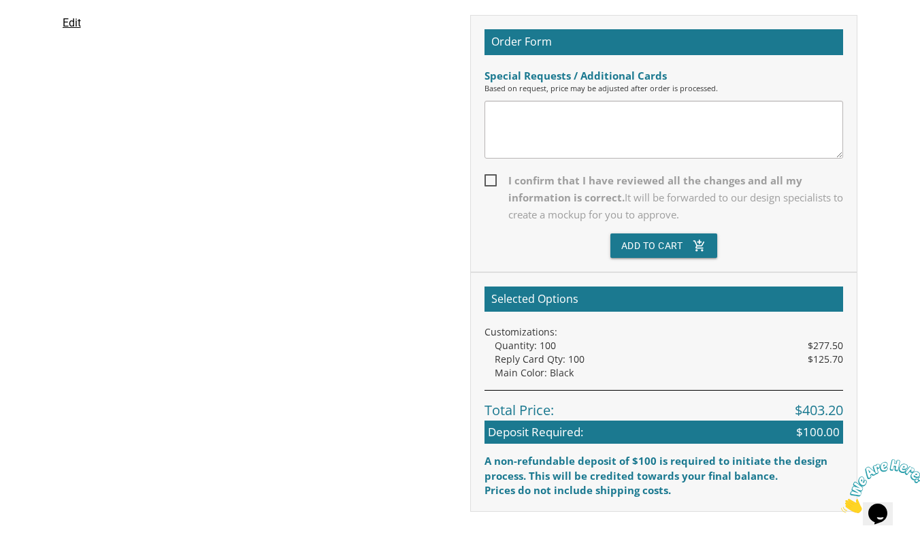
click at [487, 179] on span "I confirm that I have reviewed all the changes and all my information is correc…" at bounding box center [664, 197] width 359 height 51
click at [487, 179] on input "I confirm that I have reviewed all the changes and all my information is correc…" at bounding box center [489, 179] width 9 height 9
checkbox input "true"
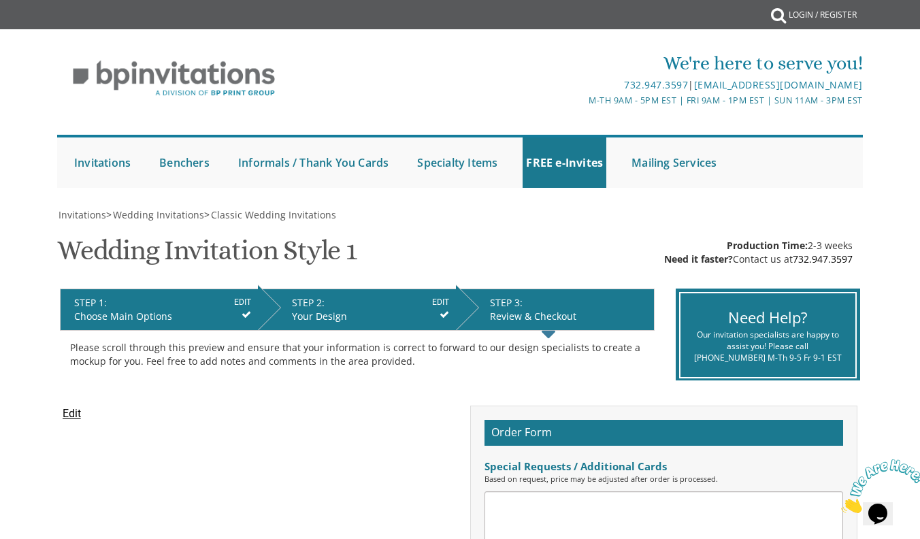
scroll to position [0, 0]
click at [70, 410] on input "Edit" at bounding box center [72, 414] width 18 height 16
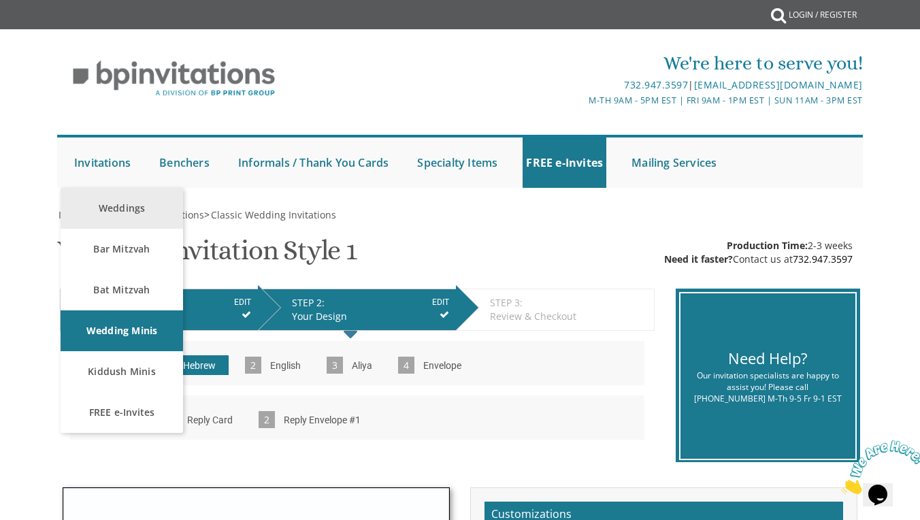
click at [108, 212] on link "Weddings" at bounding box center [122, 208] width 122 height 41
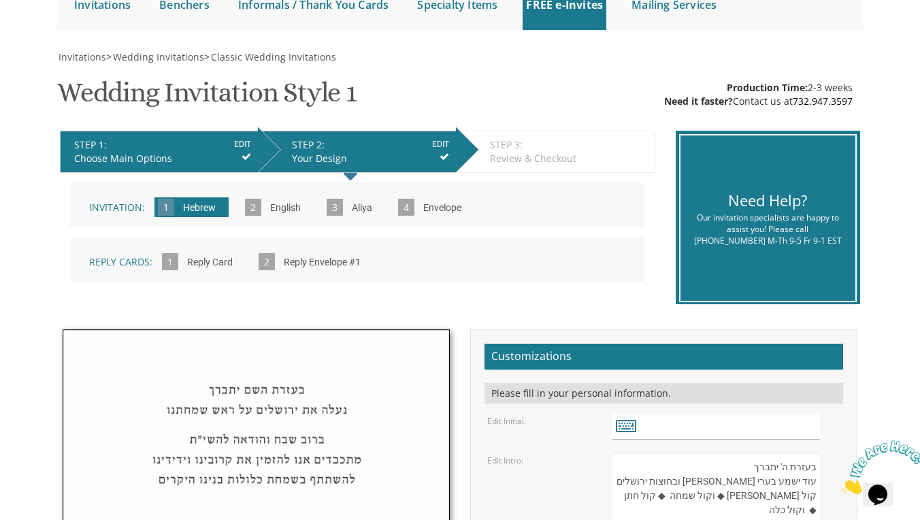
scroll to position [116, 0]
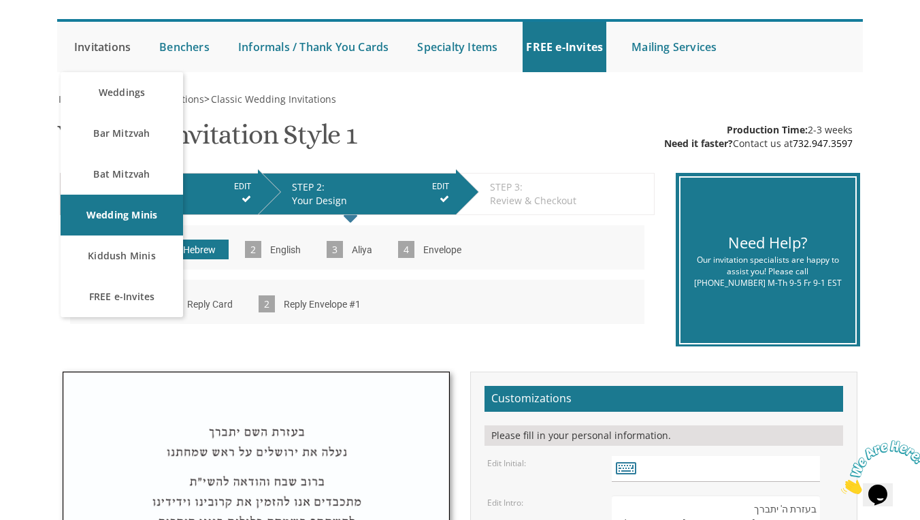
click at [104, 45] on link "Invitations" at bounding box center [102, 47] width 63 height 50
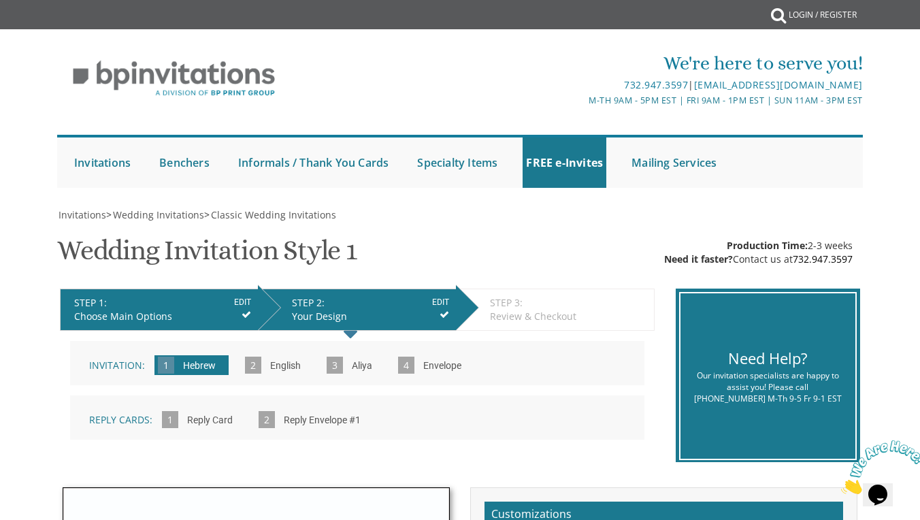
scroll to position [0, 0]
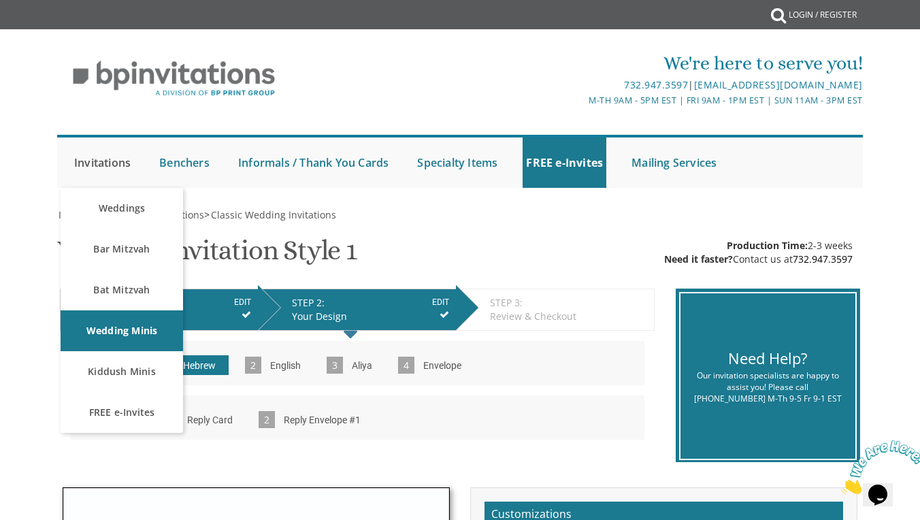
click at [111, 166] on link "Invitations" at bounding box center [102, 162] width 63 height 50
